Goal: Transaction & Acquisition: Purchase product/service

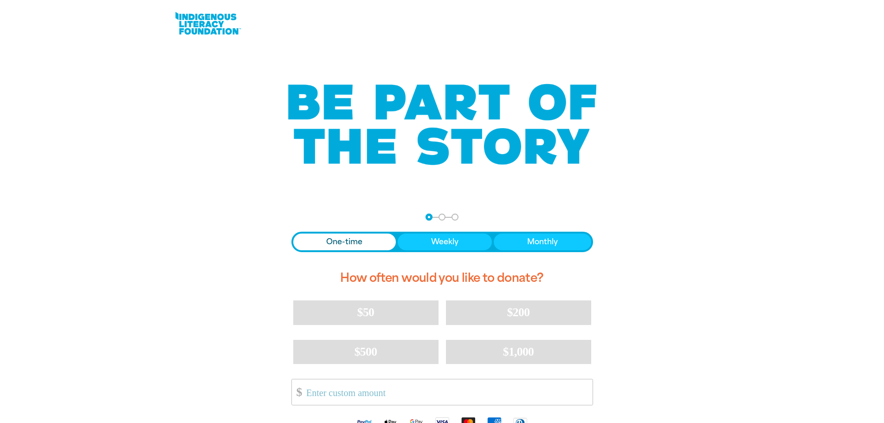
click at [347, 245] on span "One-time" at bounding box center [344, 241] width 36 height 11
click at [340, 394] on input "Other Amount" at bounding box center [446, 392] width 292 height 26
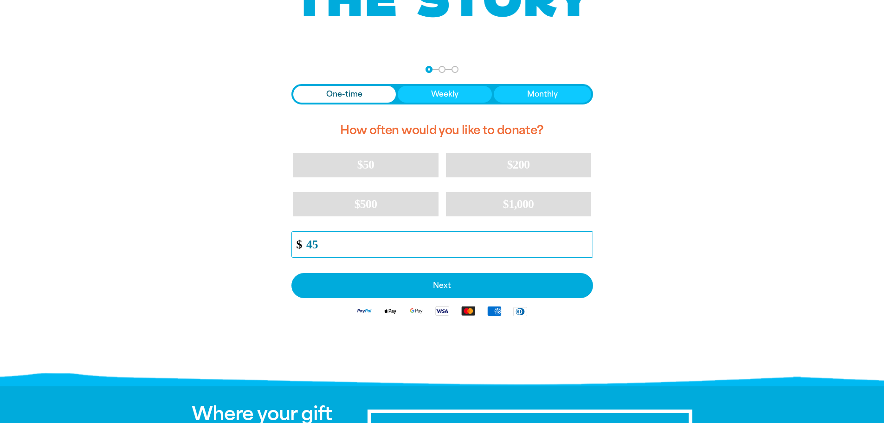
scroll to position [186, 0]
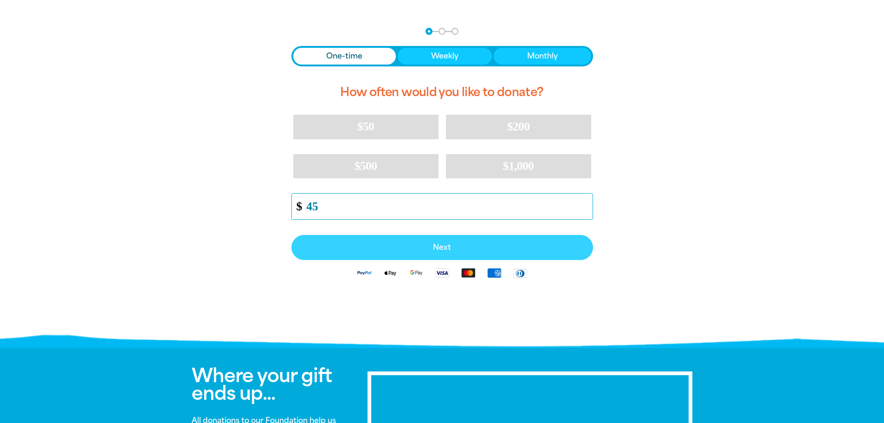
type input "45"
click at [449, 248] on span "Next" at bounding box center [442, 247] width 281 height 7
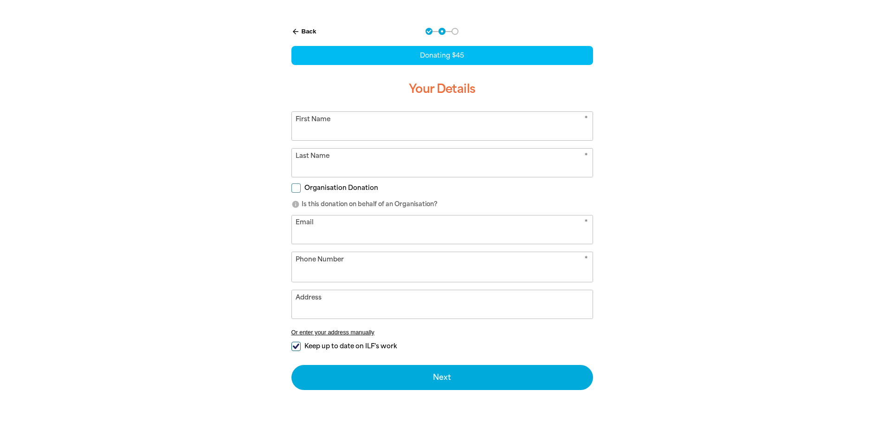
select select "AU"
click at [312, 132] on input "First Name" at bounding box center [442, 126] width 301 height 28
type input "[PERSON_NAME]"
type input "[STREET_ADDRESS][PERSON_NAME]"
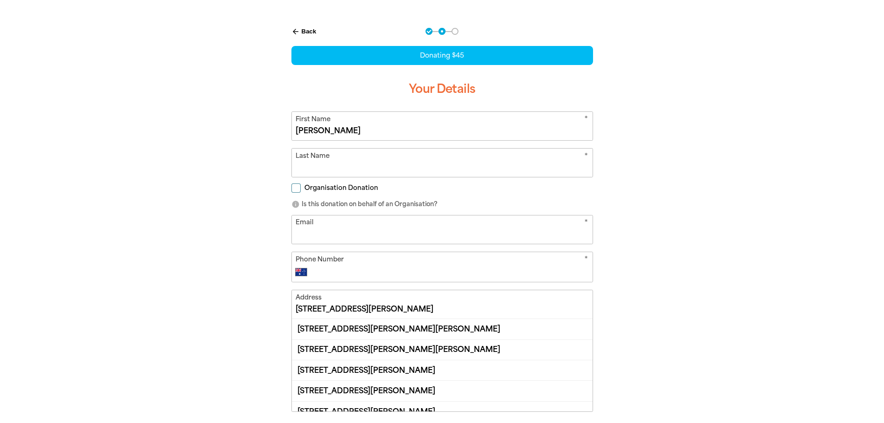
click at [328, 166] on input "Last Name" at bounding box center [442, 163] width 301 height 28
type input "Antigny"
click at [335, 225] on input "Email" at bounding box center [442, 229] width 301 height 28
type input "[EMAIL_ADDRESS][DOMAIN_NAME]"
click at [366, 268] on input "Phone Number" at bounding box center [451, 271] width 274 height 11
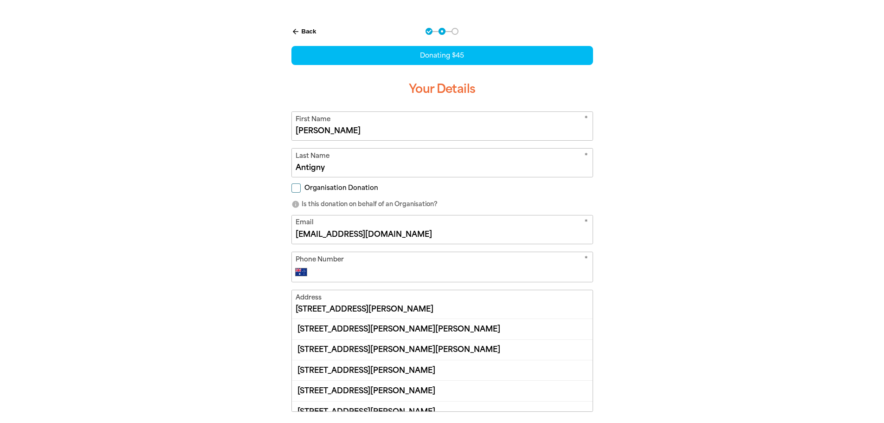
type input "0481 382 404"
click at [350, 307] on input "[STREET_ADDRESS][PERSON_NAME]" at bounding box center [442, 304] width 301 height 28
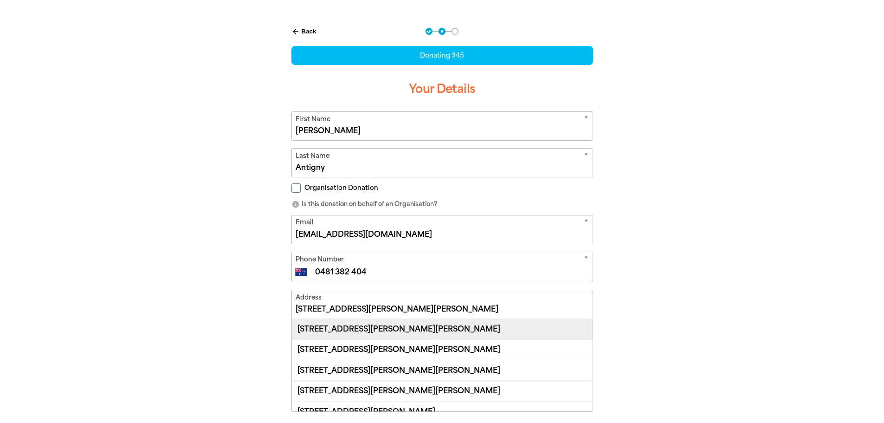
click at [393, 331] on div "[STREET_ADDRESS][PERSON_NAME][PERSON_NAME]" at bounding box center [442, 329] width 301 height 20
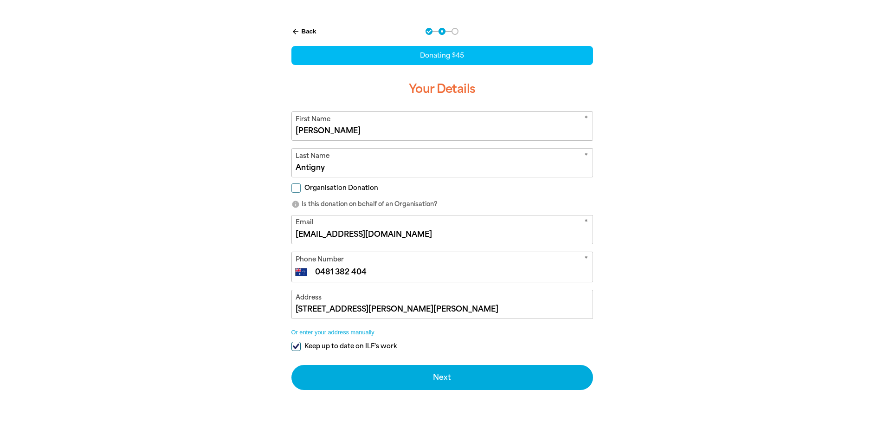
type input "[STREET_ADDRESS][PERSON_NAME][PERSON_NAME]"
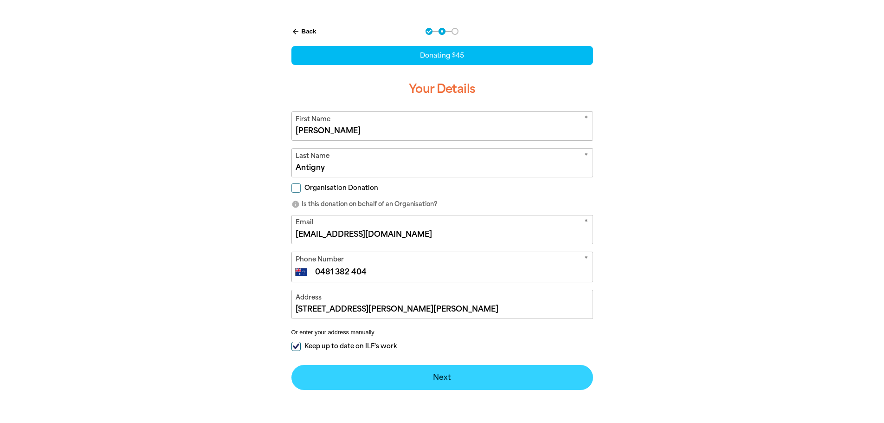
click at [440, 373] on button "Next chevron_right" at bounding box center [442, 377] width 302 height 25
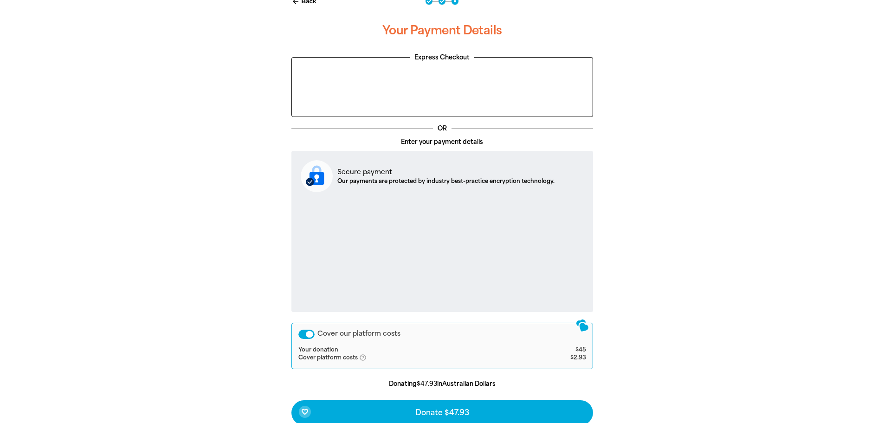
scroll to position [232, 0]
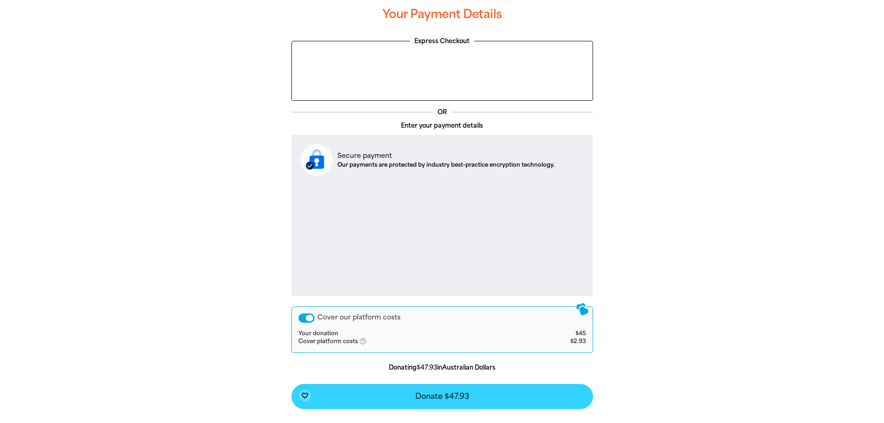
click at [446, 399] on span "Donate $47.93" at bounding box center [442, 396] width 54 height 7
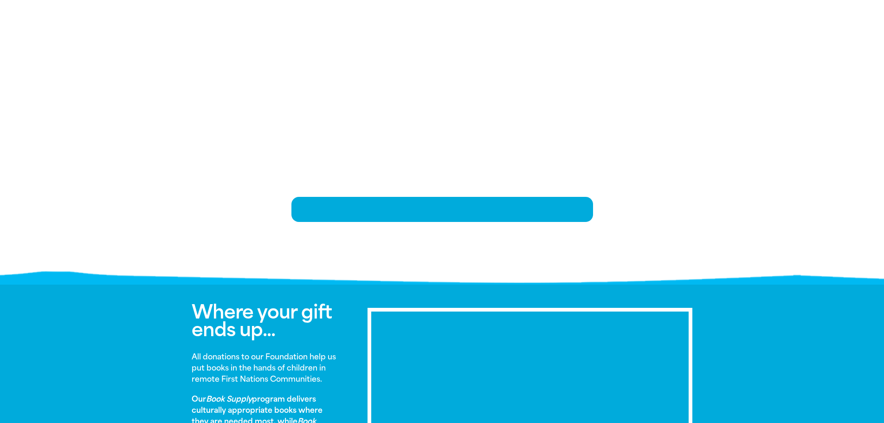
scroll to position [189, 0]
